Goal: Find specific page/section

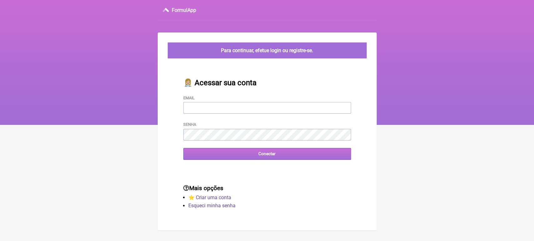
type input "[EMAIL_ADDRESS][DOMAIN_NAME]"
click at [220, 155] on input "Conectar" at bounding box center [267, 154] width 168 height 12
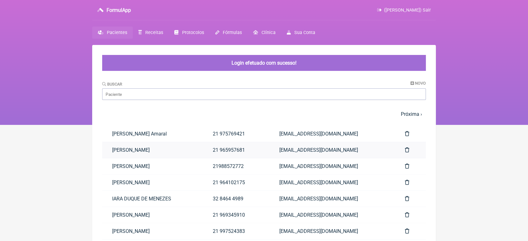
scroll to position [10, 0]
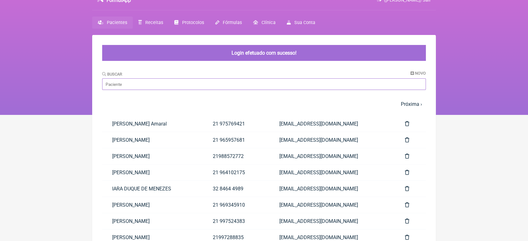
click at [186, 79] on input "Buscar" at bounding box center [264, 84] width 324 height 12
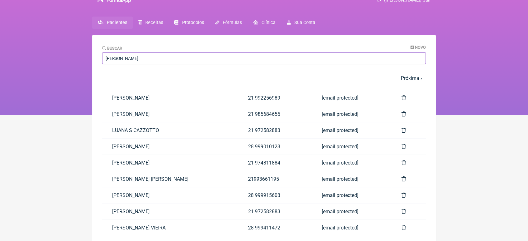
type input "[PERSON_NAME]"
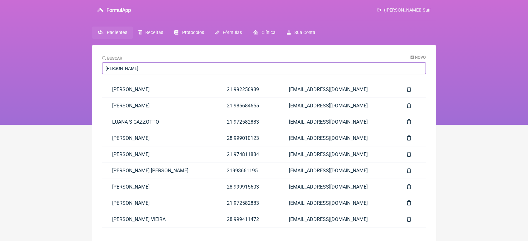
click at [167, 68] on input "luan" at bounding box center [264, 69] width 324 height 12
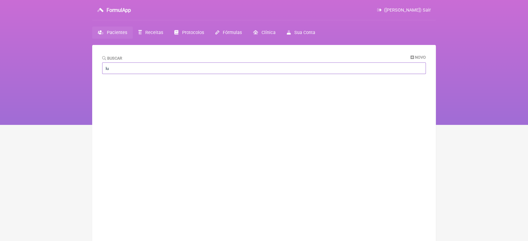
type input "l"
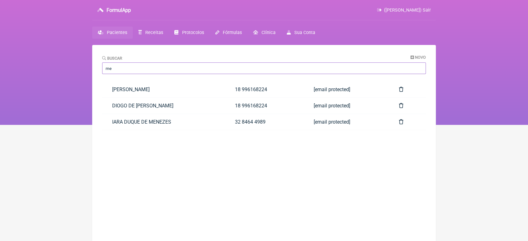
type input "m"
